Goal: Register for event/course

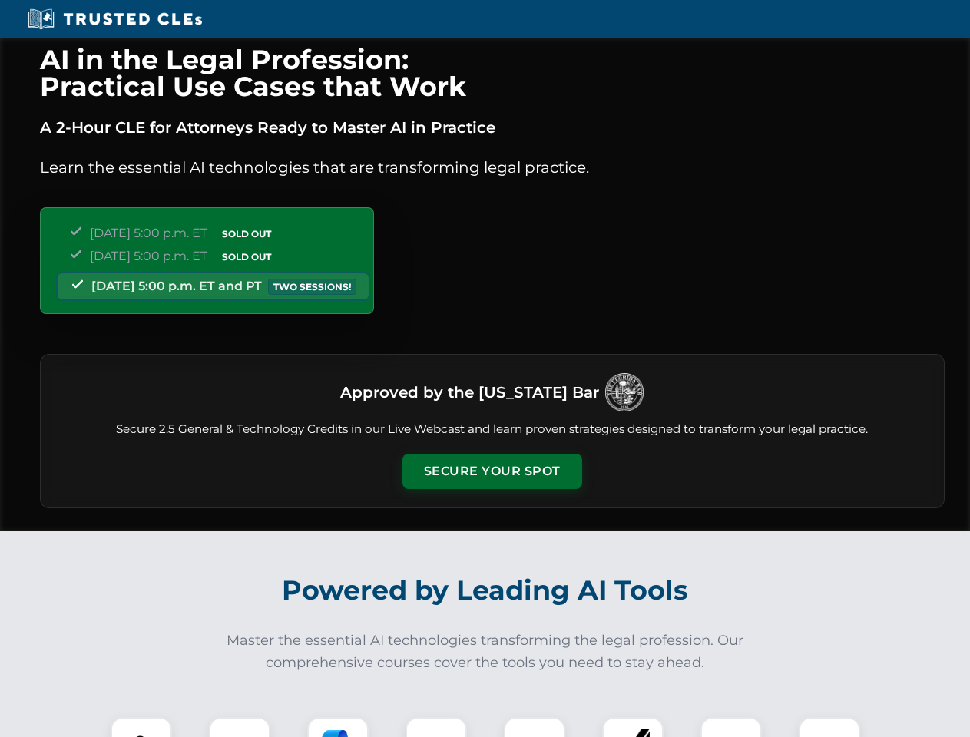
click at [491, 471] on button "Secure Your Spot" at bounding box center [492, 471] width 180 height 35
click at [141, 727] on img at bounding box center [141, 748] width 45 height 45
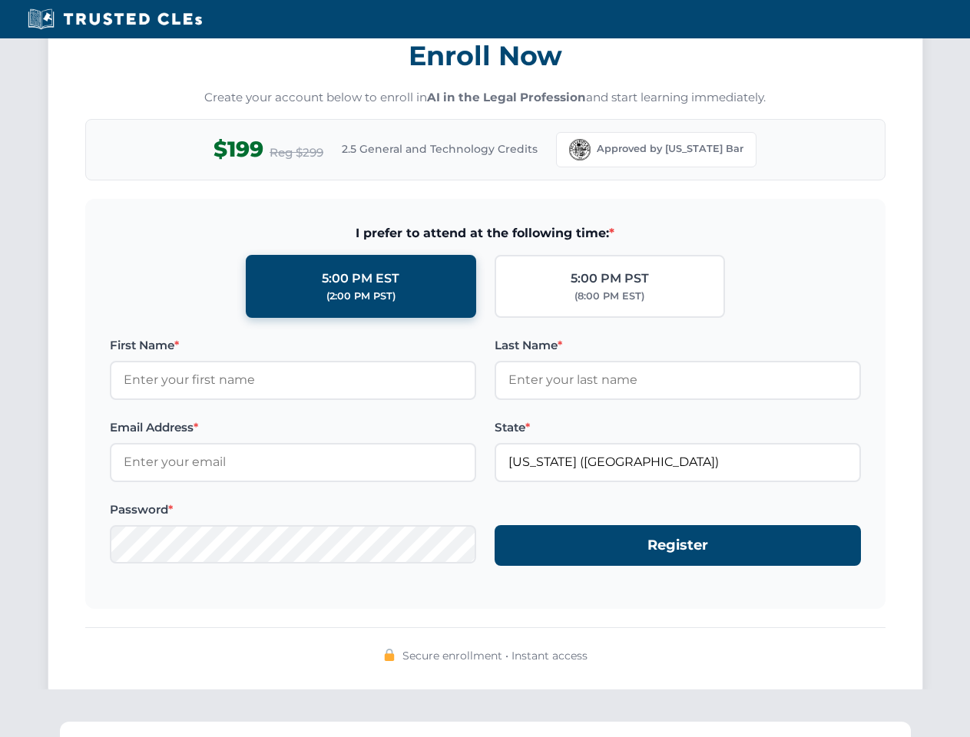
scroll to position [1507, 0]
